Goal: Navigation & Orientation: Find specific page/section

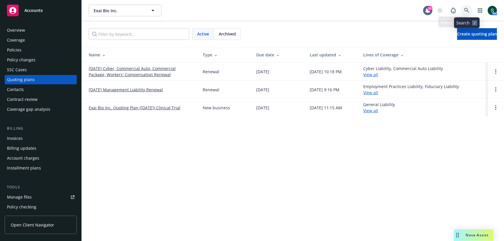
click at [464, 12] on link at bounding box center [467, 11] width 12 height 12
